Goal: Task Accomplishment & Management: Complete application form

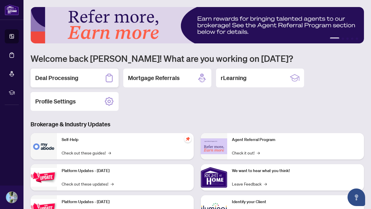
click at [92, 80] on div "Deal Processing" at bounding box center [75, 78] width 88 height 19
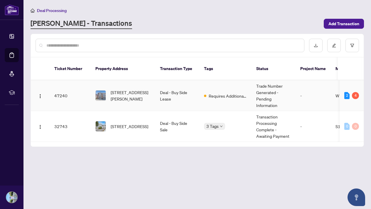
click at [231, 97] on td "Requires Additional Docs" at bounding box center [225, 95] width 52 height 31
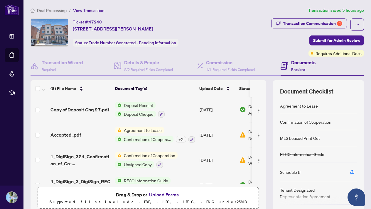
scroll to position [78, 0]
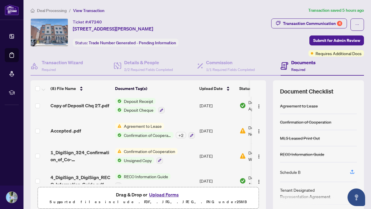
click at [158, 151] on span "Confirmation of Cooperation" at bounding box center [150, 151] width 56 height 6
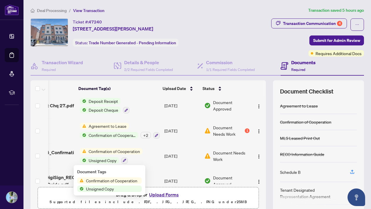
scroll to position [78, 37]
click at [208, 158] on img at bounding box center [207, 156] width 6 height 6
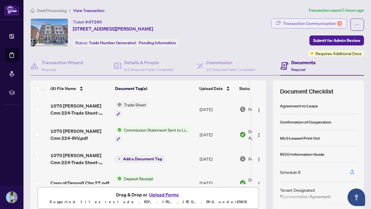
click at [297, 25] on div "Transaction Communication 4" at bounding box center [312, 23] width 59 height 9
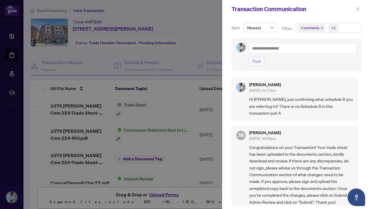
click at [359, 9] on icon "close" at bounding box center [358, 9] width 4 height 4
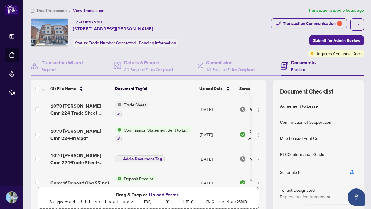
click at [188, 198] on div "Drag & Drop or Upload Forms Supported files include .PDF, .JPG, .JPEG, .PNG und…" at bounding box center [148, 198] width 214 height 15
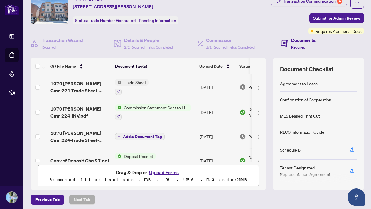
scroll to position [23, 0]
click at [164, 173] on button "Upload Forms" at bounding box center [163, 173] width 33 height 8
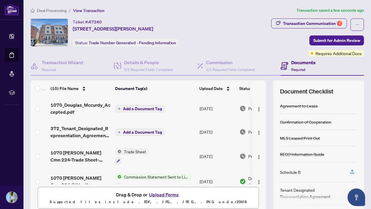
scroll to position [0, 0]
click at [155, 110] on span "Add a Document Tag" at bounding box center [142, 109] width 39 height 4
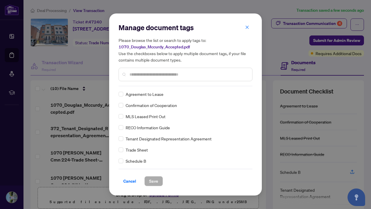
click at [171, 86] on div "Manage document tags Please browse the list or search to apply tags to: 1070_Do…" at bounding box center [186, 54] width 134 height 63
click at [154, 177] on span "Save" at bounding box center [153, 181] width 9 height 9
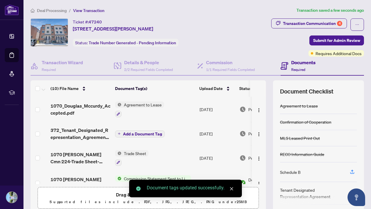
click at [119, 134] on icon "plus" at bounding box center [119, 134] width 0 height 2
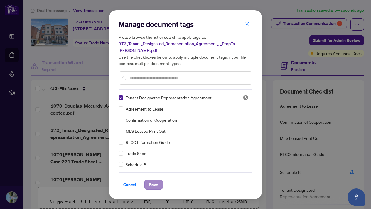
click at [156, 185] on span "Save" at bounding box center [153, 184] width 9 height 9
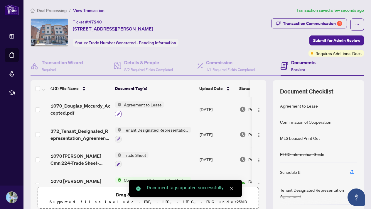
click at [119, 114] on icon "button" at bounding box center [119, 114] width 4 height 4
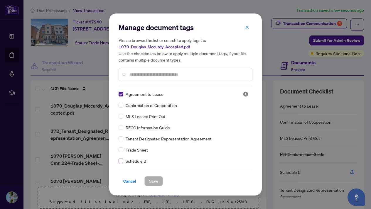
click at [121, 162] on span at bounding box center [121, 161] width 5 height 5
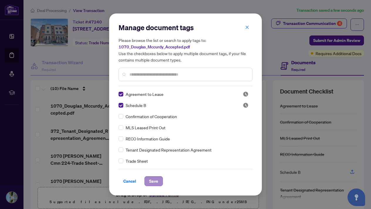
click at [154, 182] on span "Save" at bounding box center [153, 181] width 9 height 9
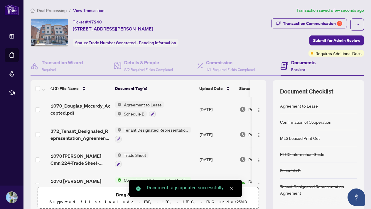
scroll to position [40, 0]
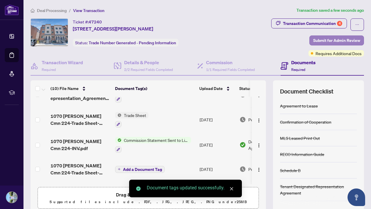
click at [316, 41] on span "Submit for Admin Review" at bounding box center [336, 40] width 47 height 9
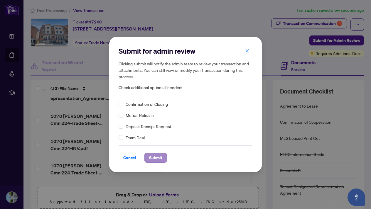
click at [158, 160] on span "Submit" at bounding box center [155, 157] width 13 height 9
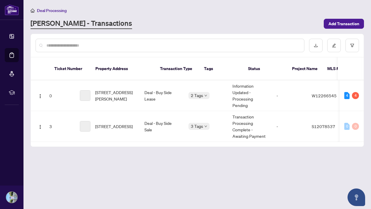
scroll to position [0, 16]
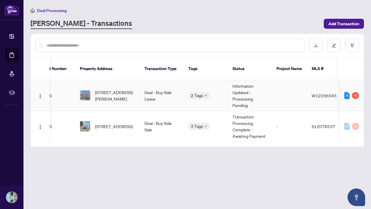
click at [164, 98] on td "Deal - Buy Side Lease" at bounding box center [162, 95] width 44 height 31
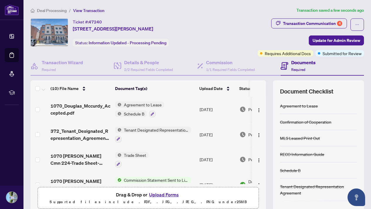
click at [90, 142] on span "372_Tenant_Designated_Representation_Agreement_-_PropTx-[PERSON_NAME].pdf" at bounding box center [80, 135] width 60 height 14
